Goal: Find specific page/section

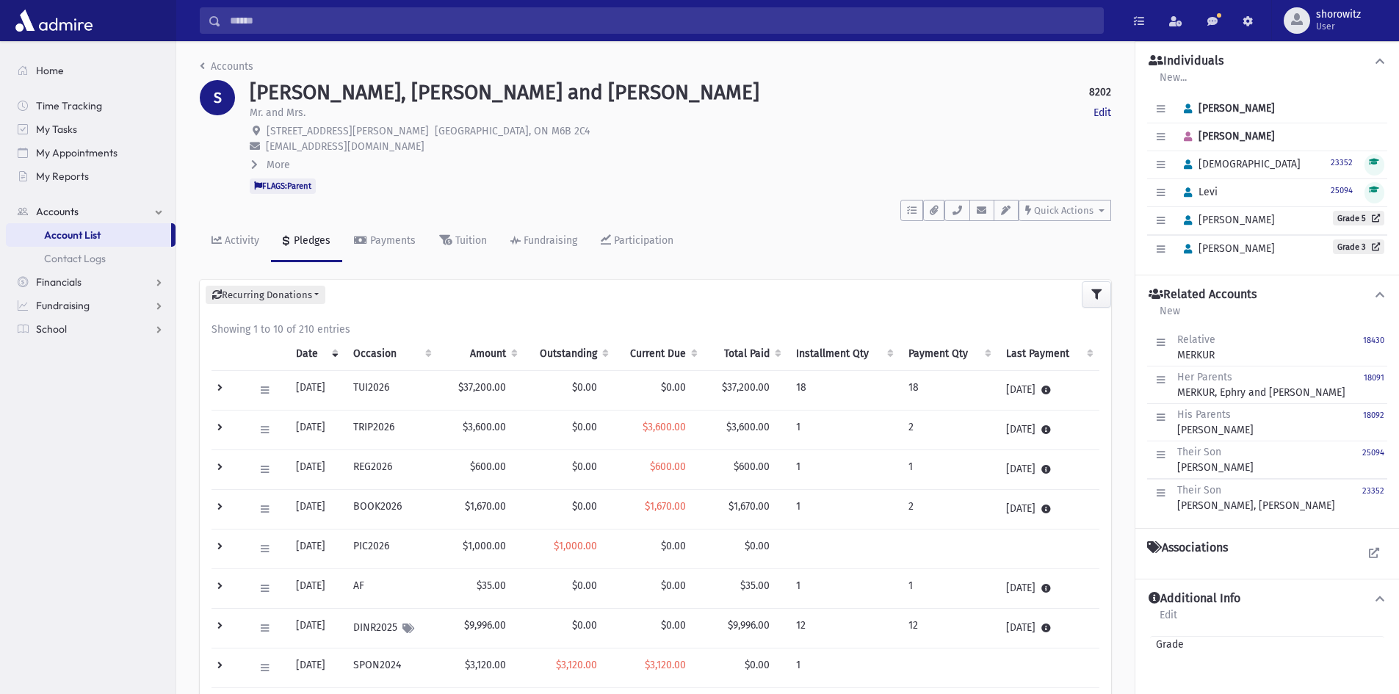
scroll to position [180, 0]
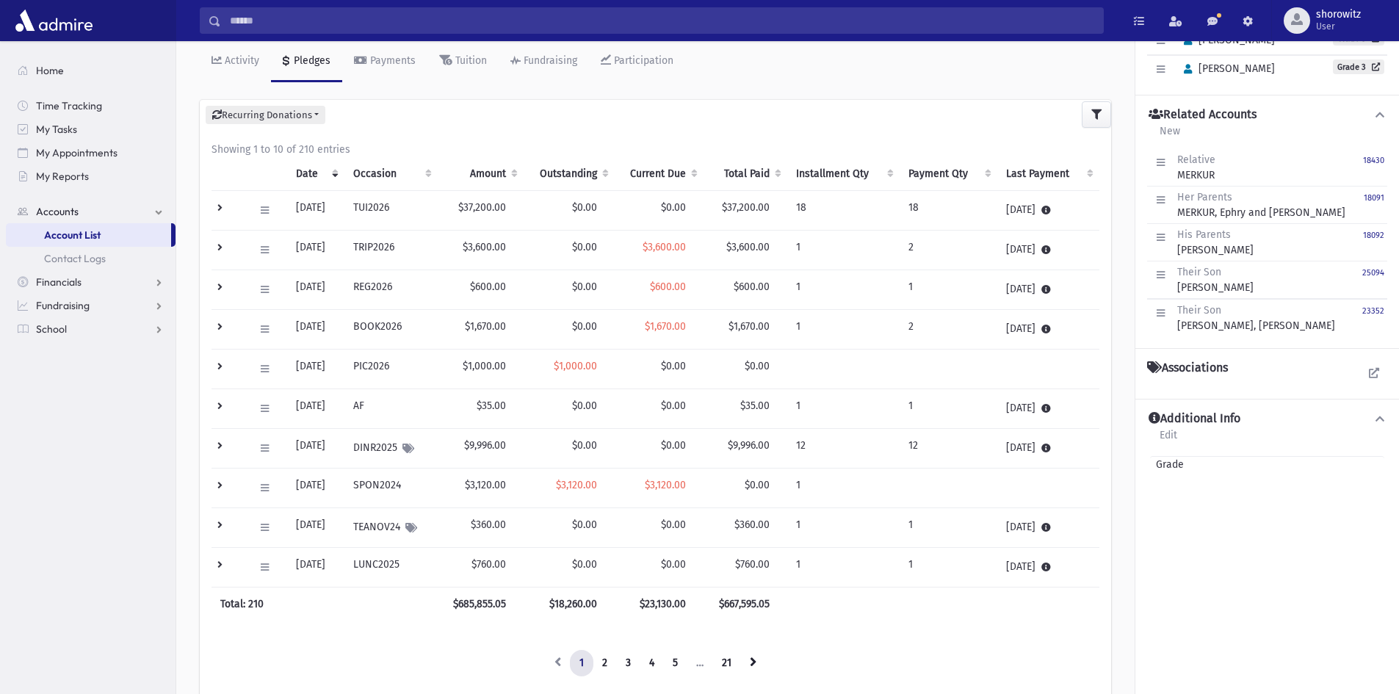
click at [305, 19] on input "Search" at bounding box center [662, 20] width 882 height 26
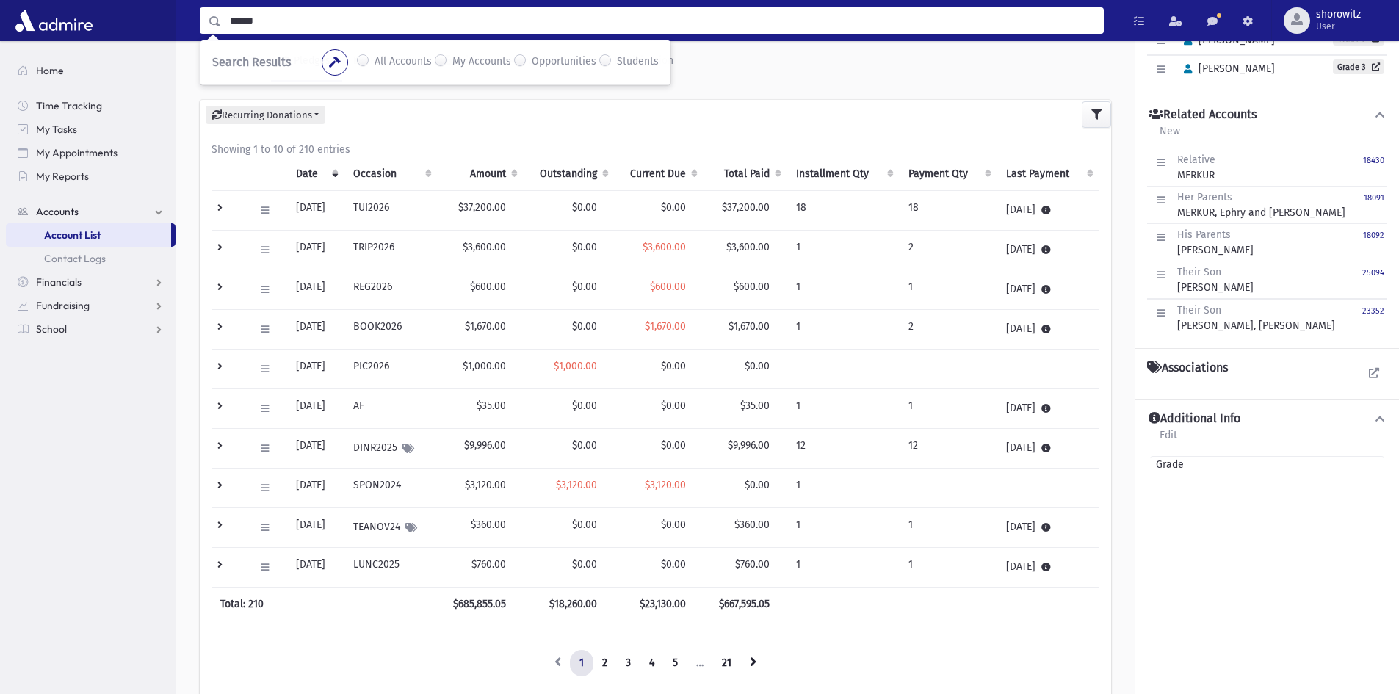
type input "******"
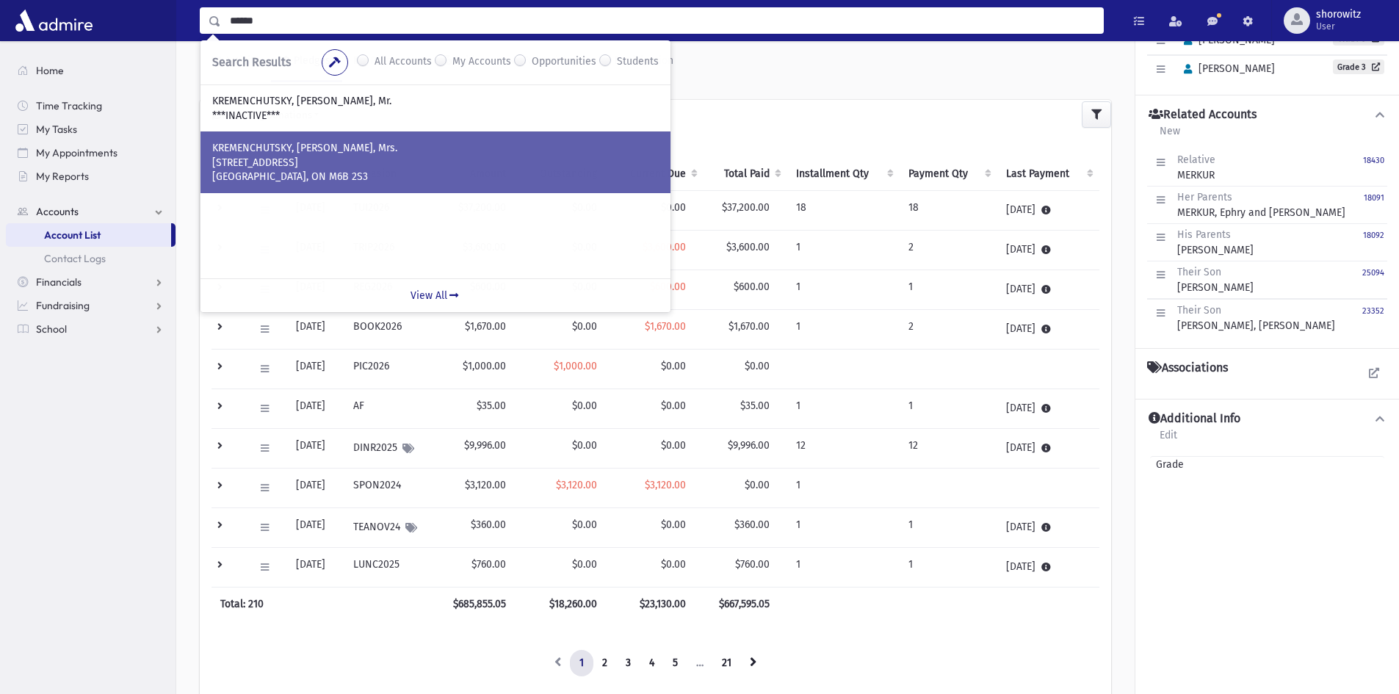
click at [305, 164] on p "[STREET_ADDRESS]" at bounding box center [435, 163] width 446 height 15
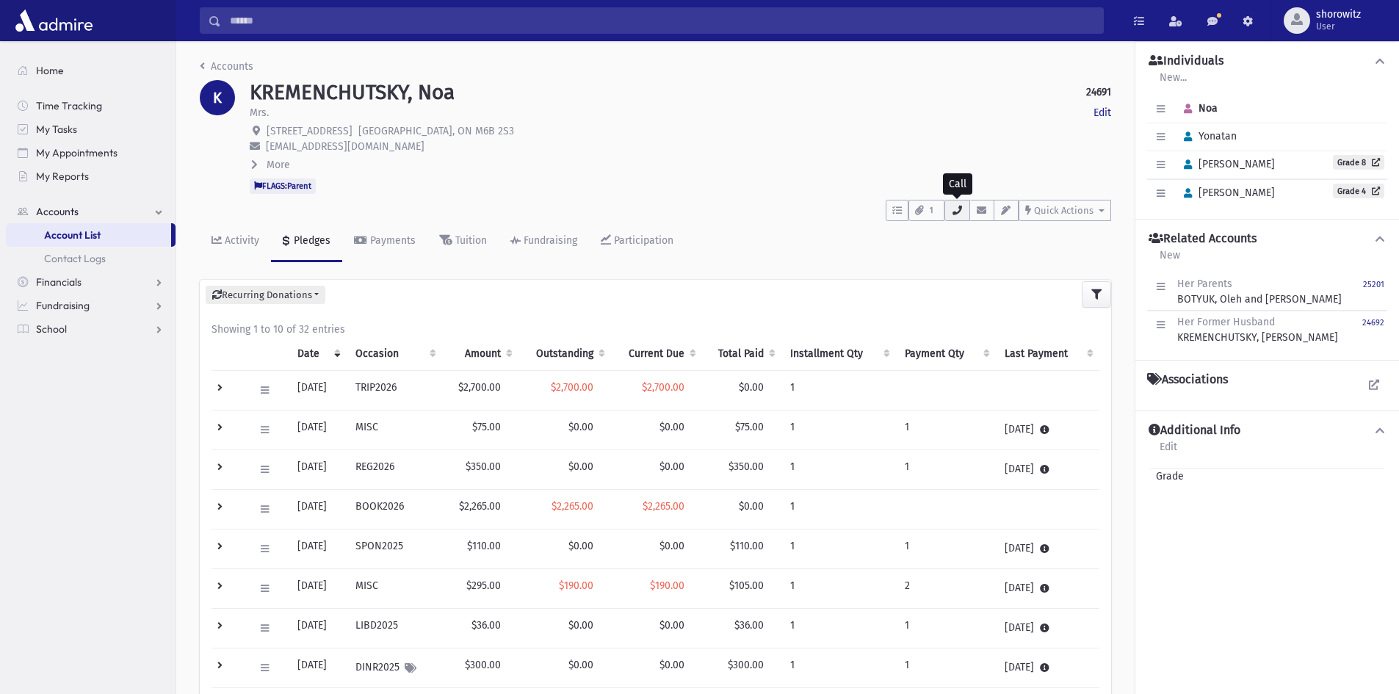
click at [955, 209] on icon "button" at bounding box center [957, 211] width 12 height 10
click at [253, 166] on icon at bounding box center [254, 164] width 7 height 10
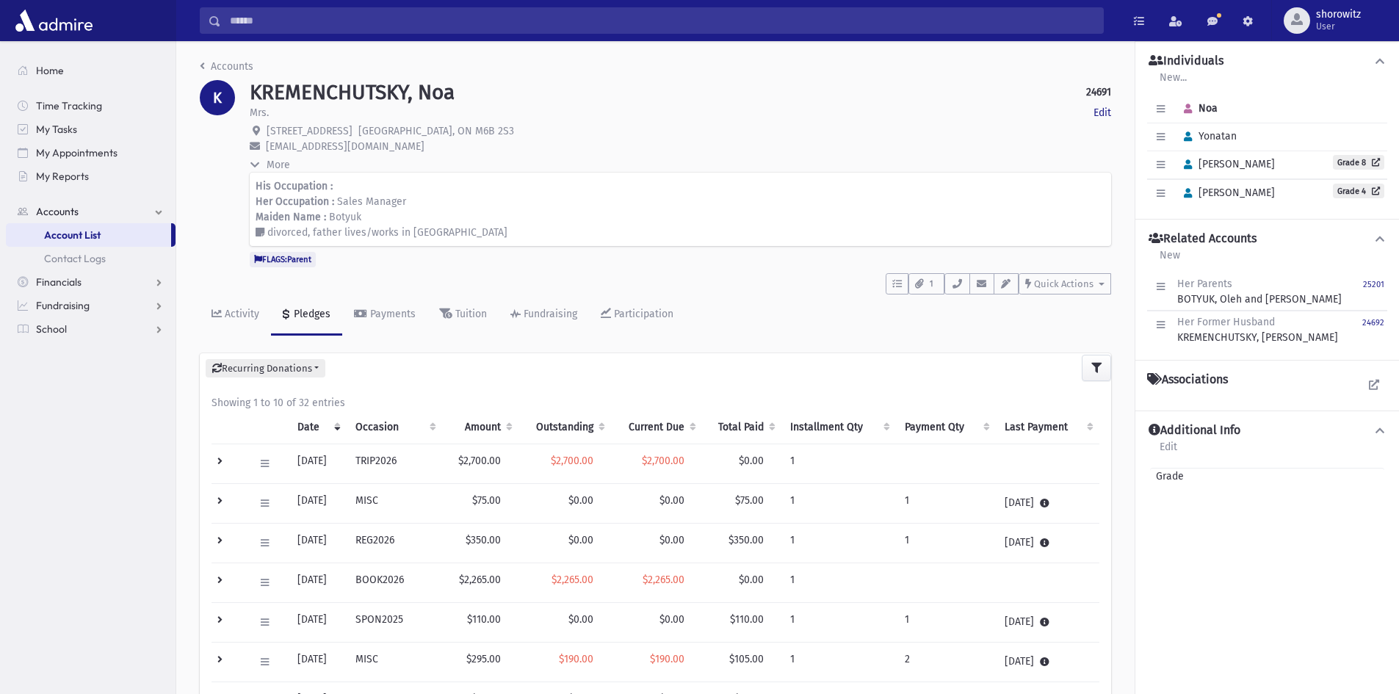
drag, startPoint x: 445, startPoint y: 231, endPoint x: 254, endPoint y: 189, distance: 195.6
click at [254, 189] on div "His Occupation : Her Occupation : Sales Manager Maiden Name : Botyuk divorced, …" at bounding box center [680, 209] width 861 height 73
click at [454, 214] on p "Maiden Name : [PERSON_NAME]" at bounding box center [681, 216] width 850 height 15
drag, startPoint x: 410, startPoint y: 215, endPoint x: 394, endPoint y: 212, distance: 16.4
click at [409, 215] on p "Maiden Name : [PERSON_NAME]" at bounding box center [681, 216] width 850 height 15
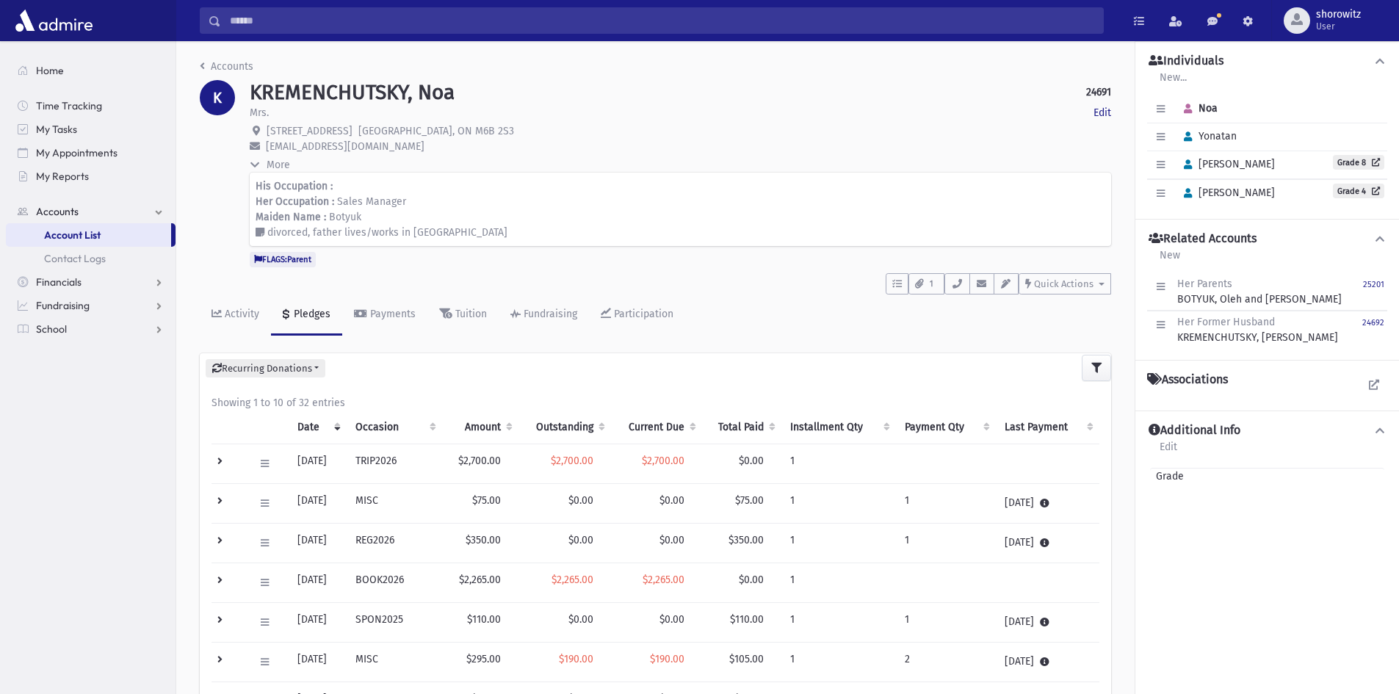
click at [375, 209] on p "Maiden Name : [PERSON_NAME]" at bounding box center [681, 216] width 850 height 15
drag, startPoint x: 446, startPoint y: 234, endPoint x: 258, endPoint y: 187, distance: 194.5
click at [258, 187] on div "His Occupation : Her Occupation : Sales Manager Maiden Name : Botyuk divorced, …" at bounding box center [680, 209] width 861 height 73
click at [459, 209] on p "Maiden Name : [PERSON_NAME]" at bounding box center [681, 216] width 850 height 15
